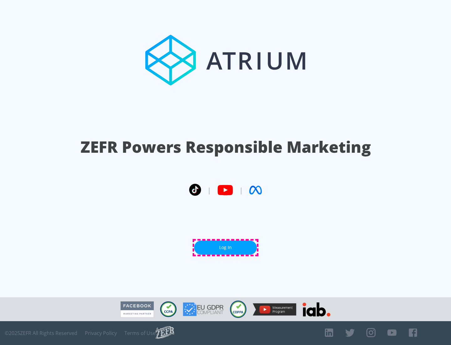
click at [226, 247] on link "Log In" at bounding box center [225, 247] width 63 height 14
